Goal: Ask a question

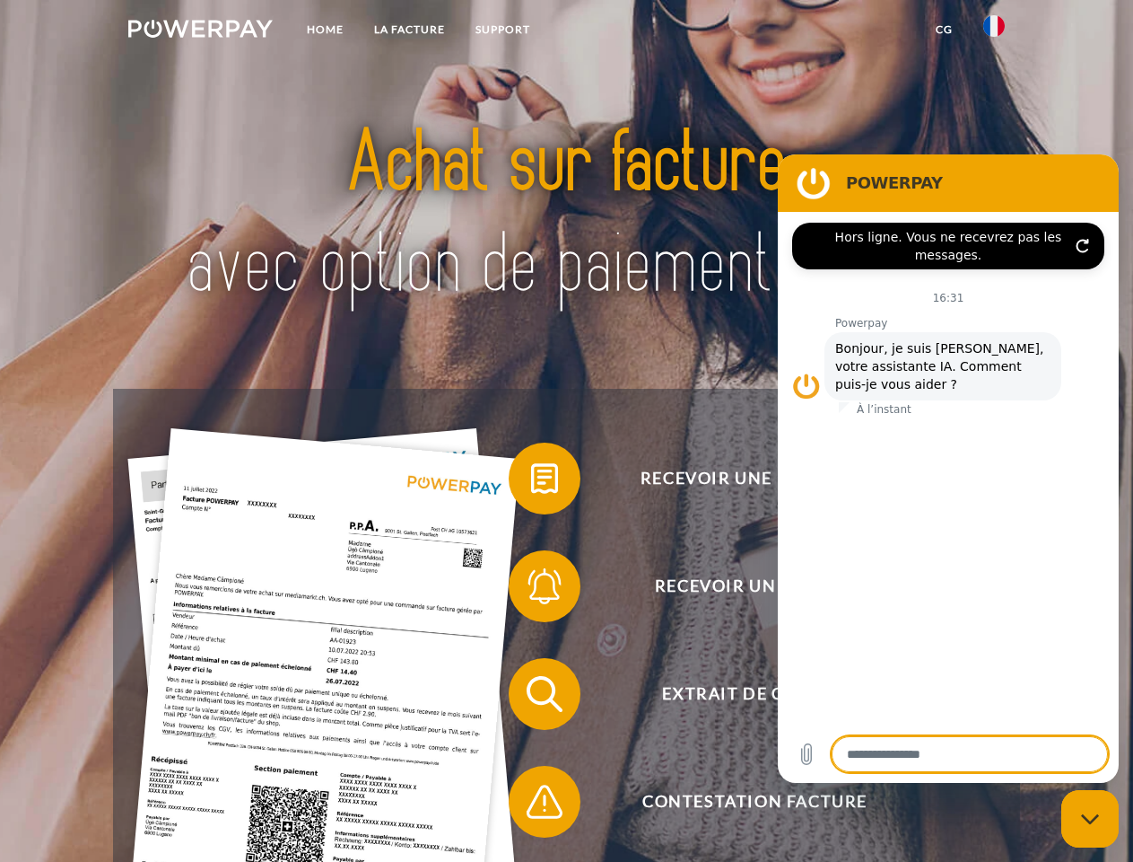
click at [200, 31] on img at bounding box center [200, 29] width 144 height 18
click at [994, 31] on img at bounding box center [995, 26] width 22 height 22
click at [944, 30] on link "CG" at bounding box center [945, 29] width 48 height 32
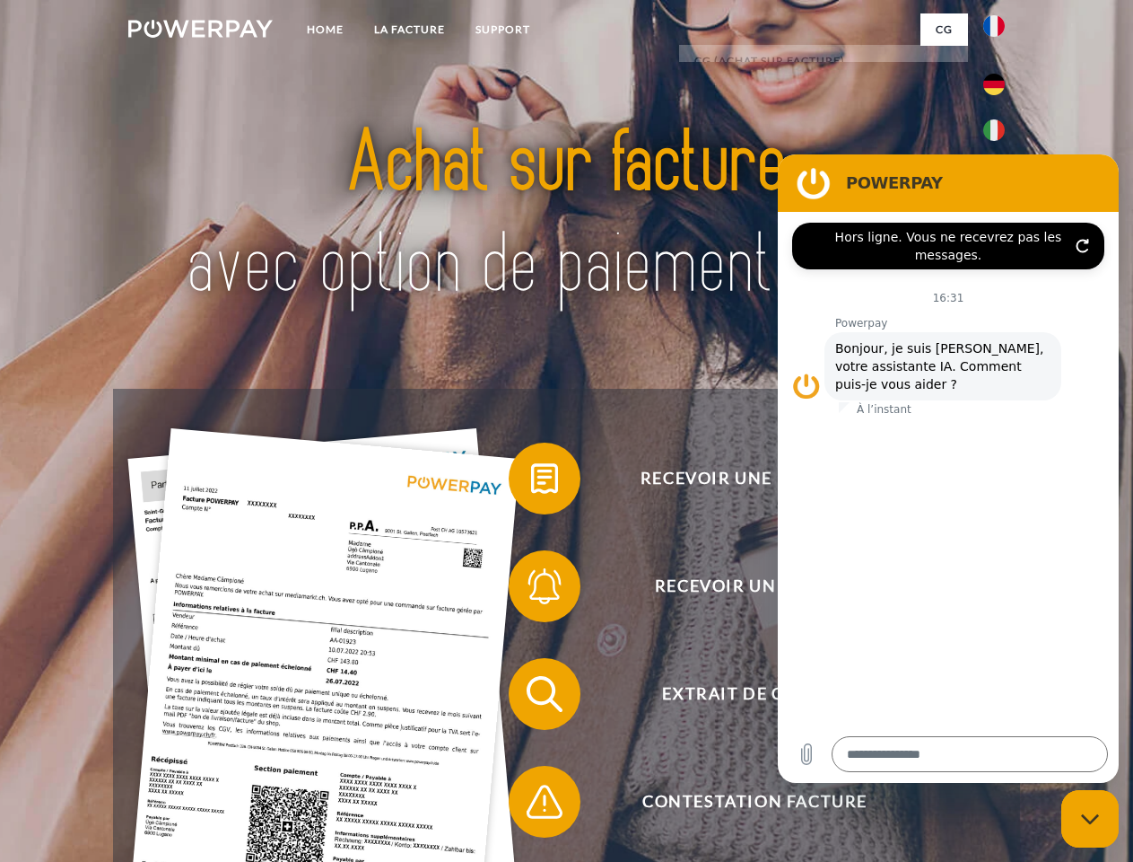
click at [531, 482] on span at bounding box center [518, 478] width 90 height 90
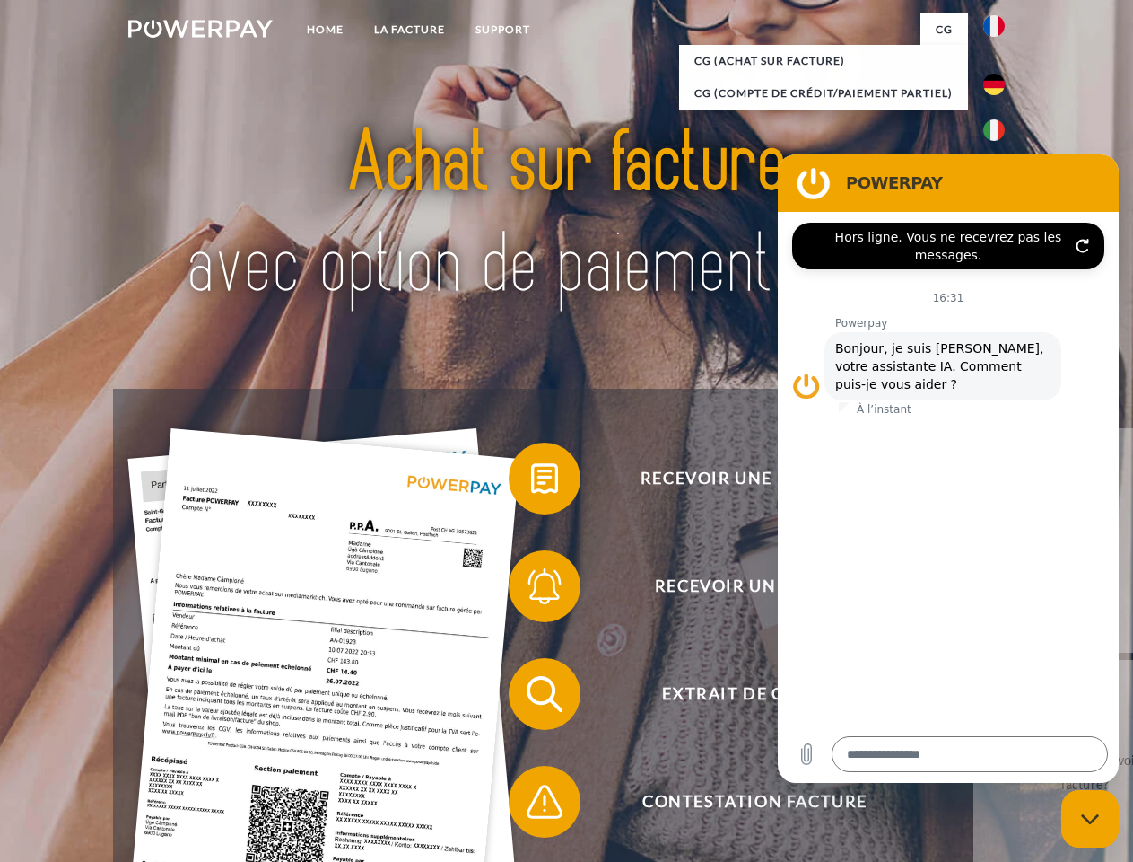
click at [531, 590] on span at bounding box center [518, 586] width 90 height 90
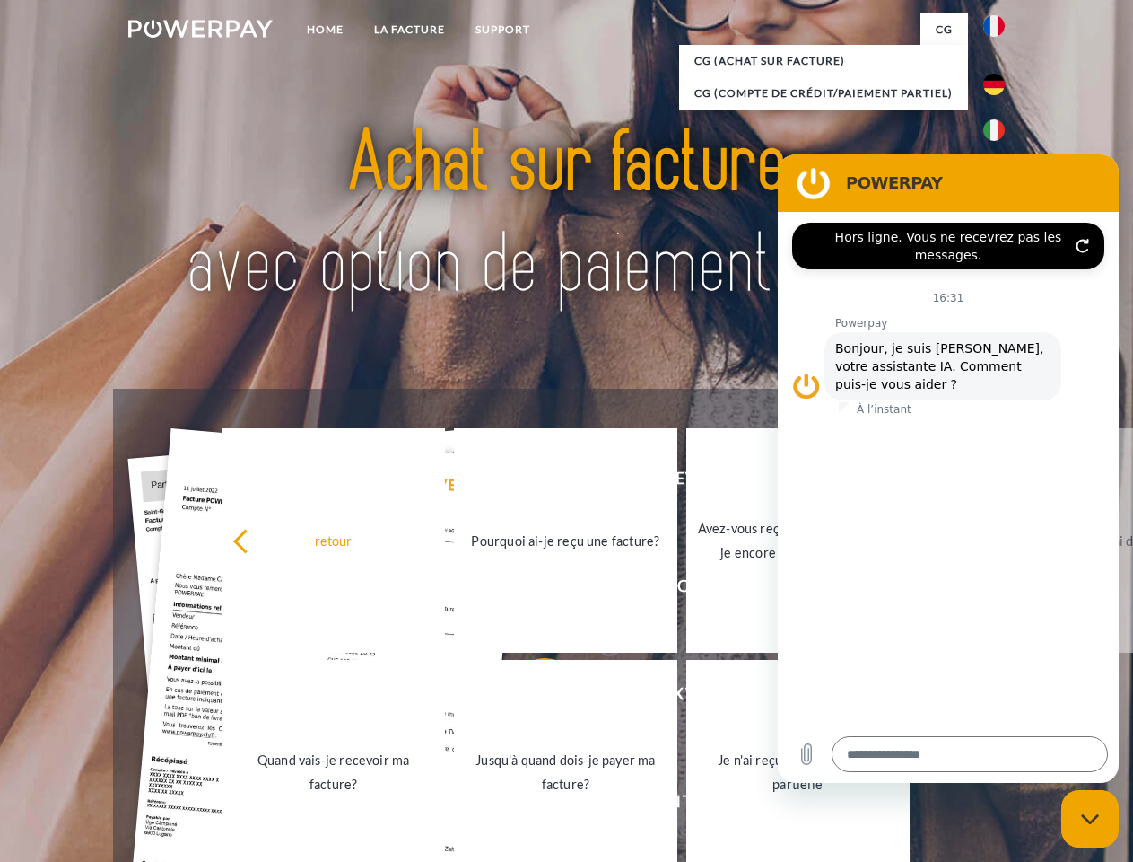
click at [531, 697] on link "Jusqu'à quand dois-je payer ma facture?" at bounding box center [565, 772] width 223 height 224
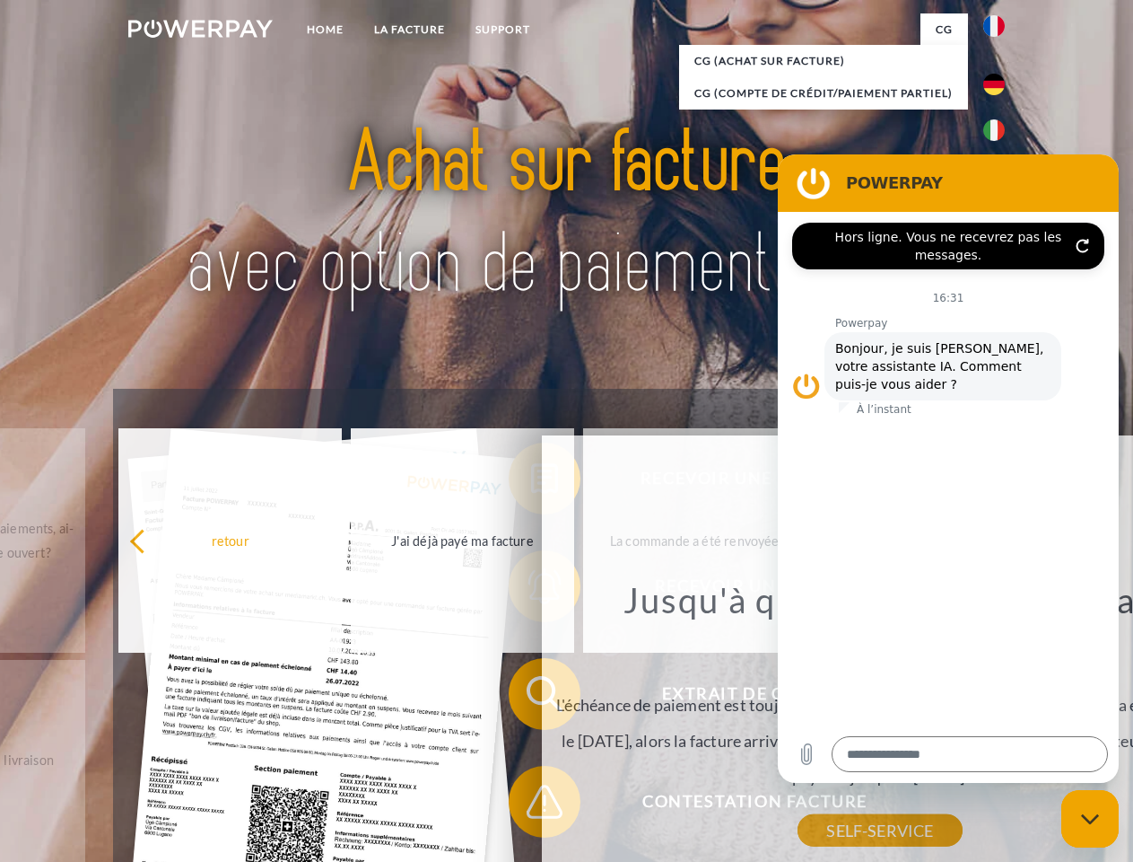
click at [531, 805] on div "Recevoir une facture ? Recevoir un rappel? Extrait de compte retour" at bounding box center [566, 748] width 906 height 718
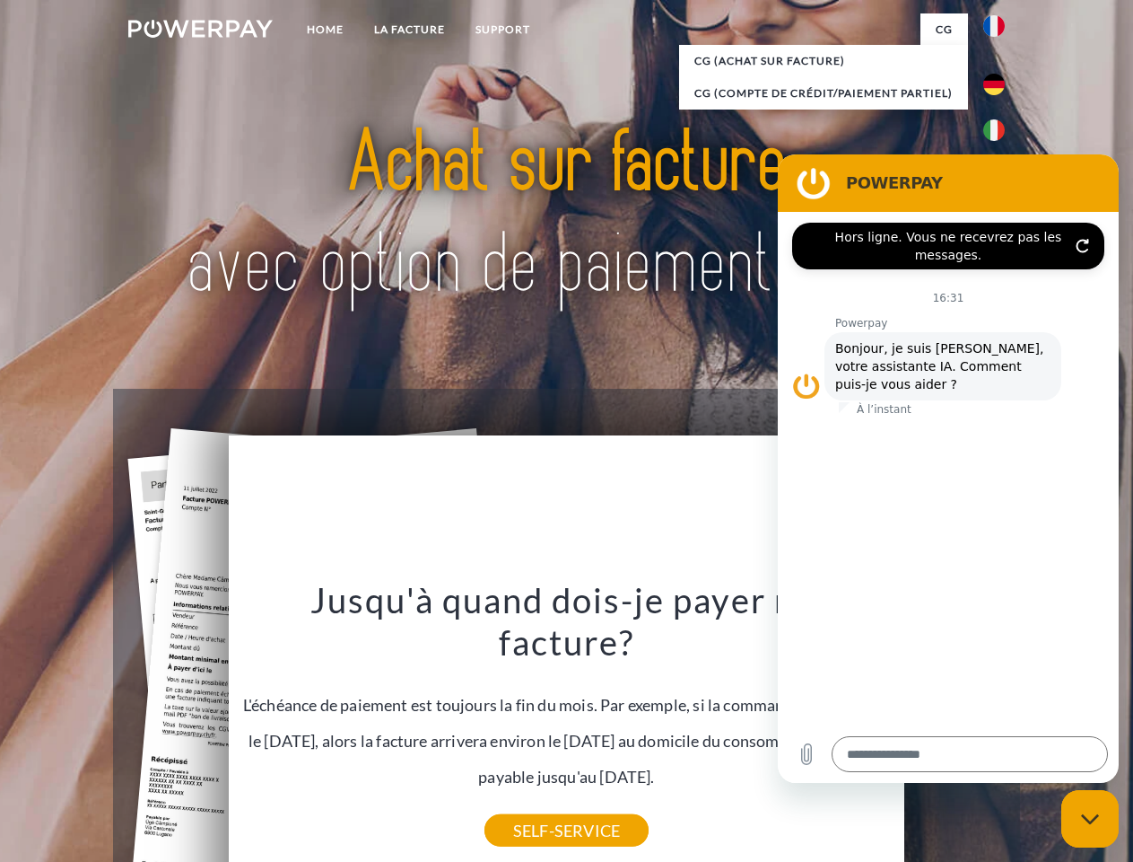
click at [1090, 818] on icon "Fermer la fenêtre de messagerie" at bounding box center [1090, 819] width 19 height 12
type textarea "*"
